Goal: Use online tool/utility: Utilize a website feature to perform a specific function

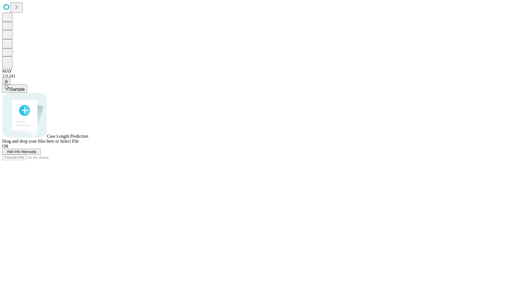
click at [79, 143] on span "Select File" at bounding box center [69, 141] width 19 height 5
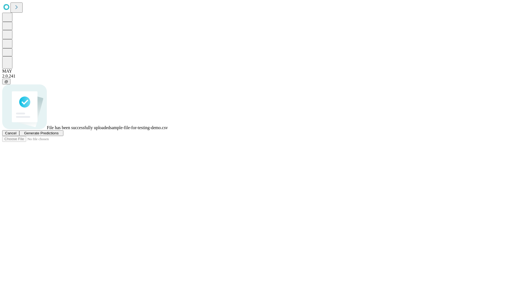
click at [58, 135] on span "Generate Predictions" at bounding box center [41, 133] width 34 height 4
